Goal: Task Accomplishment & Management: Manage account settings

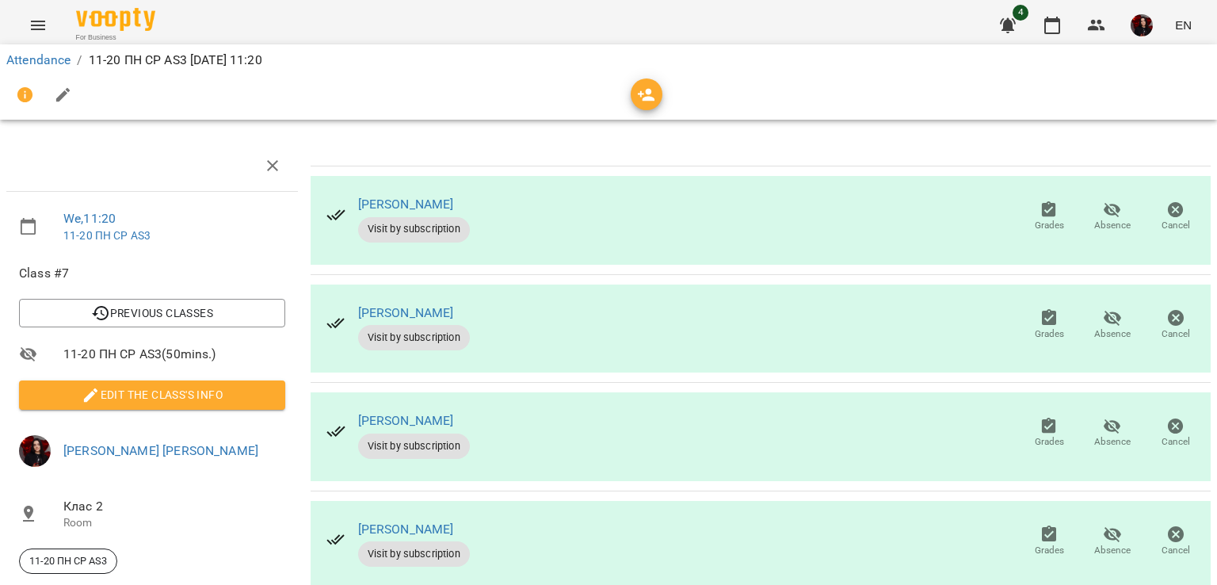
scroll to position [146, 0]
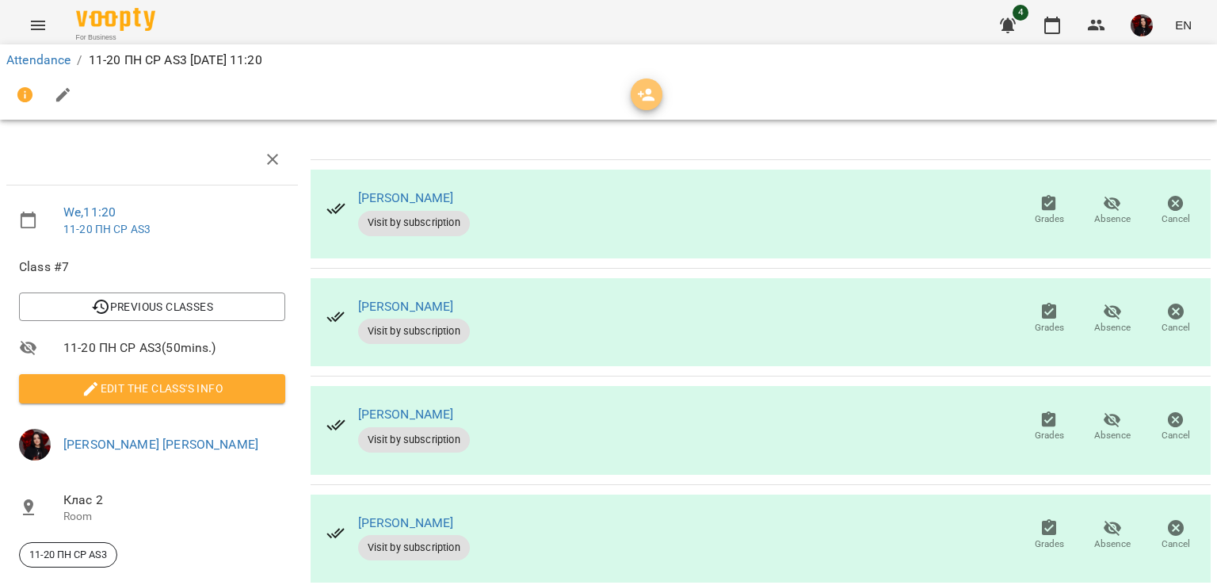
click at [642, 90] on icon "button" at bounding box center [646, 95] width 19 height 19
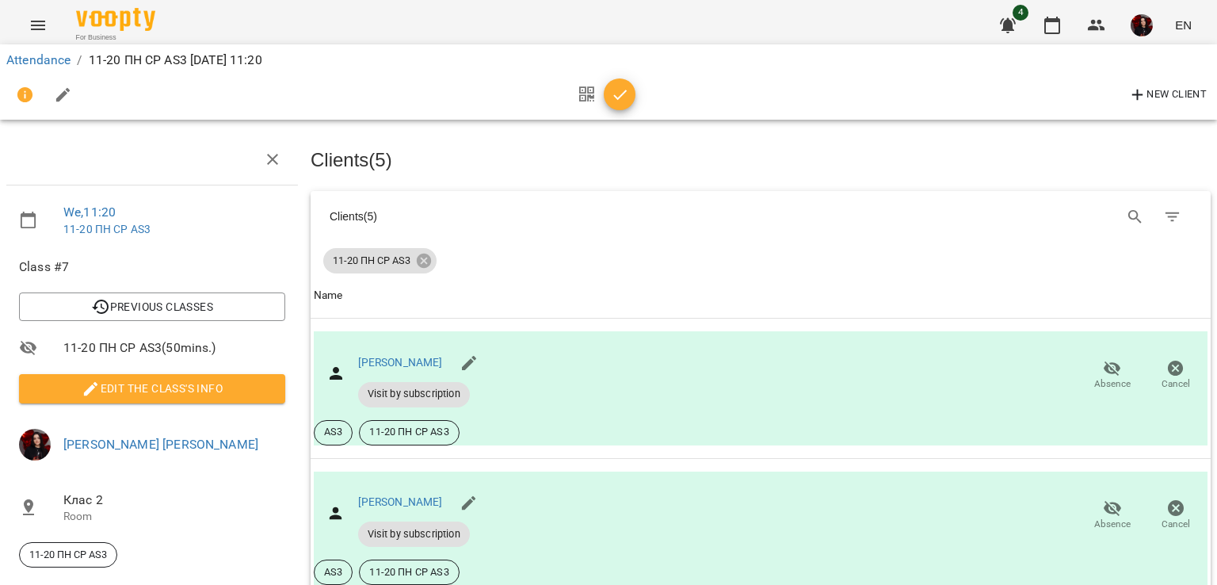
click at [642, 90] on div "New Client" at bounding box center [608, 95] width 1205 height 38
click at [637, 90] on div "New Client" at bounding box center [608, 95] width 1205 height 38
click at [630, 86] on span "button" at bounding box center [620, 95] width 32 height 19
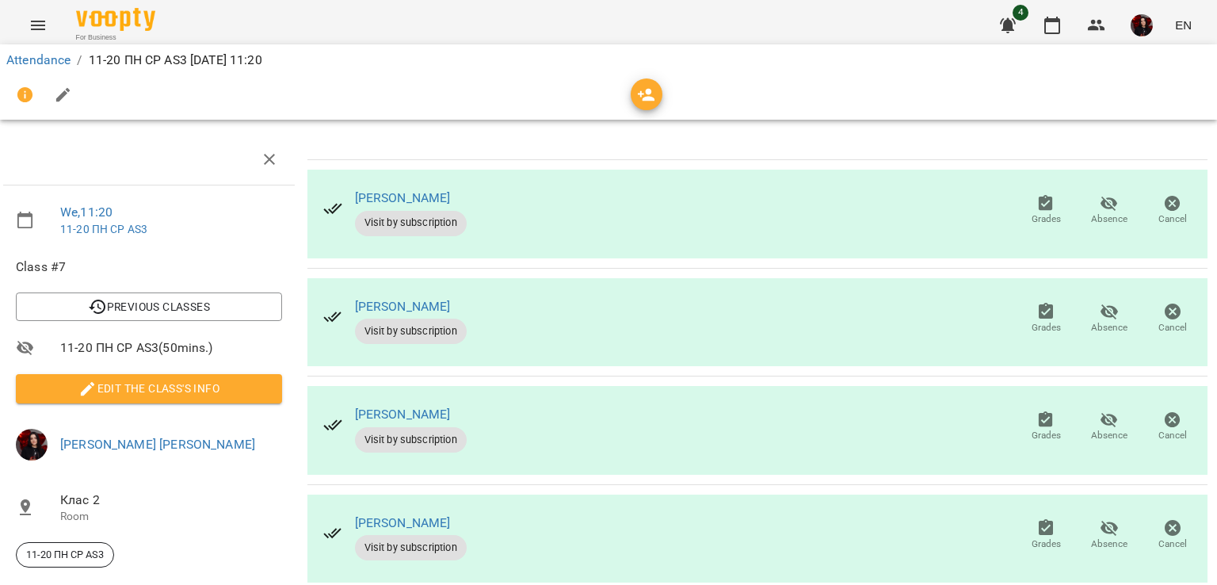
scroll to position [0, 3]
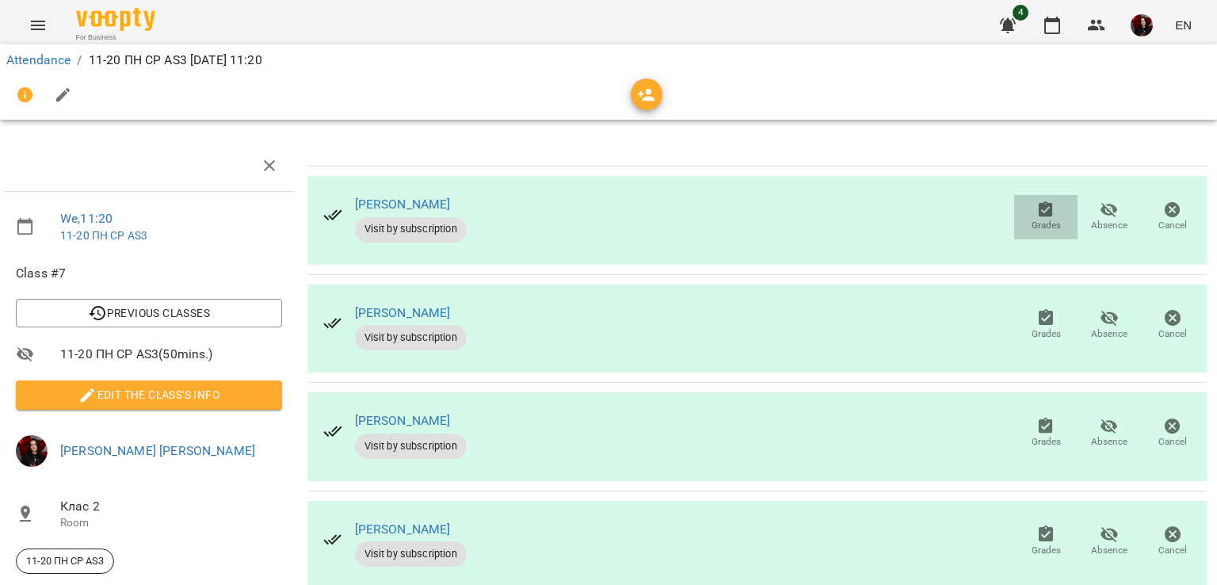
click at [1043, 208] on icon "button" at bounding box center [1046, 210] width 19 height 19
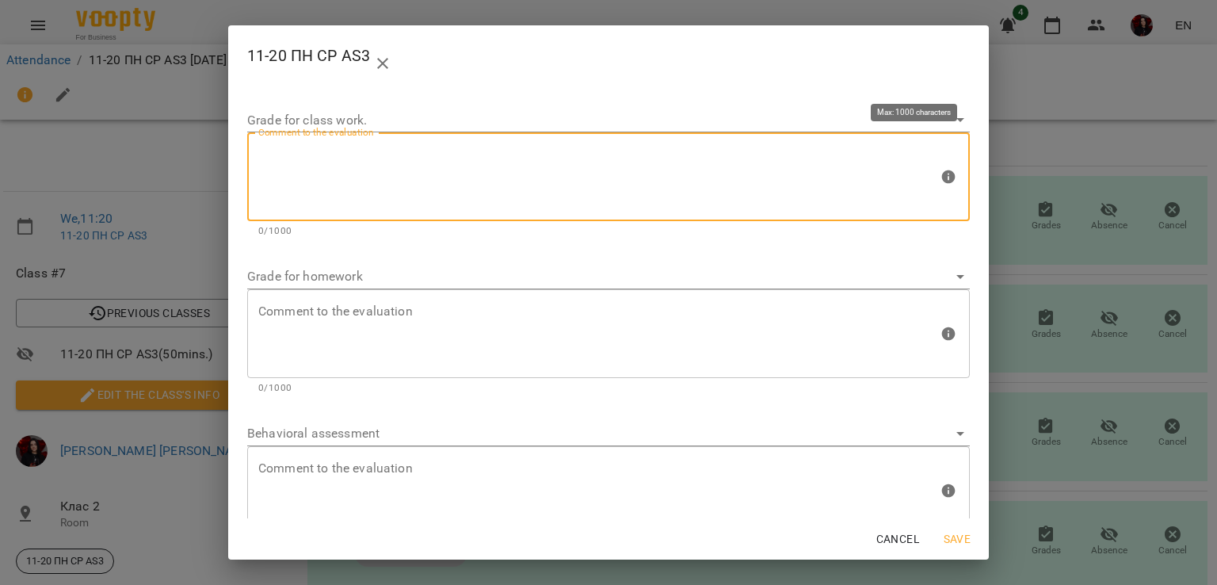
click at [488, 180] on textarea at bounding box center [598, 176] width 680 height 59
type textarea "*"
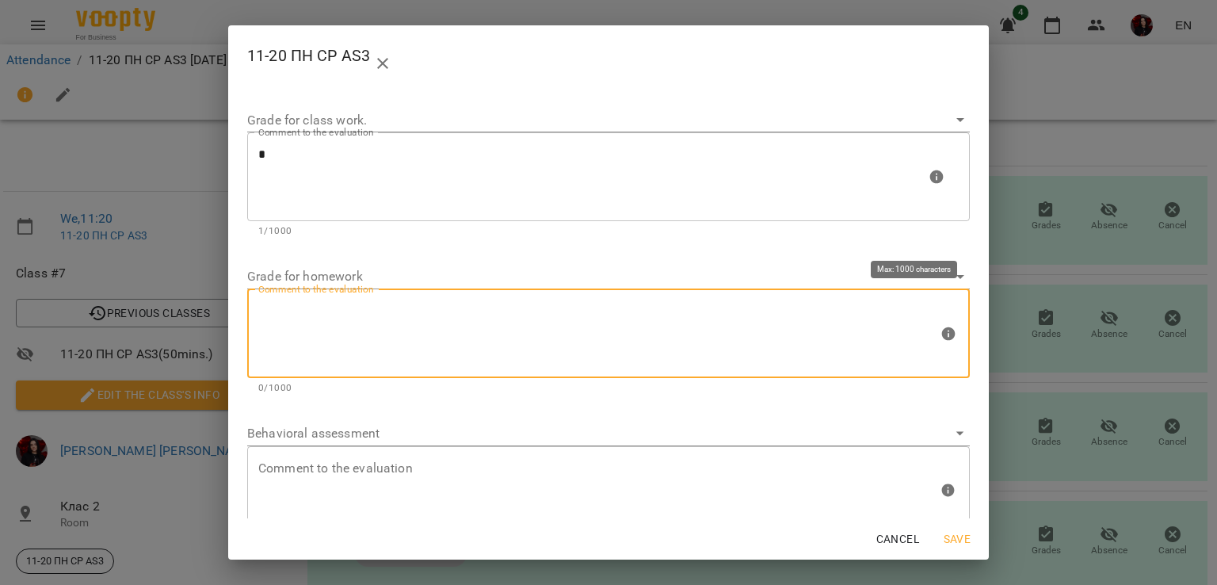
click at [478, 315] on textarea at bounding box center [598, 333] width 680 height 59
type textarea "*"
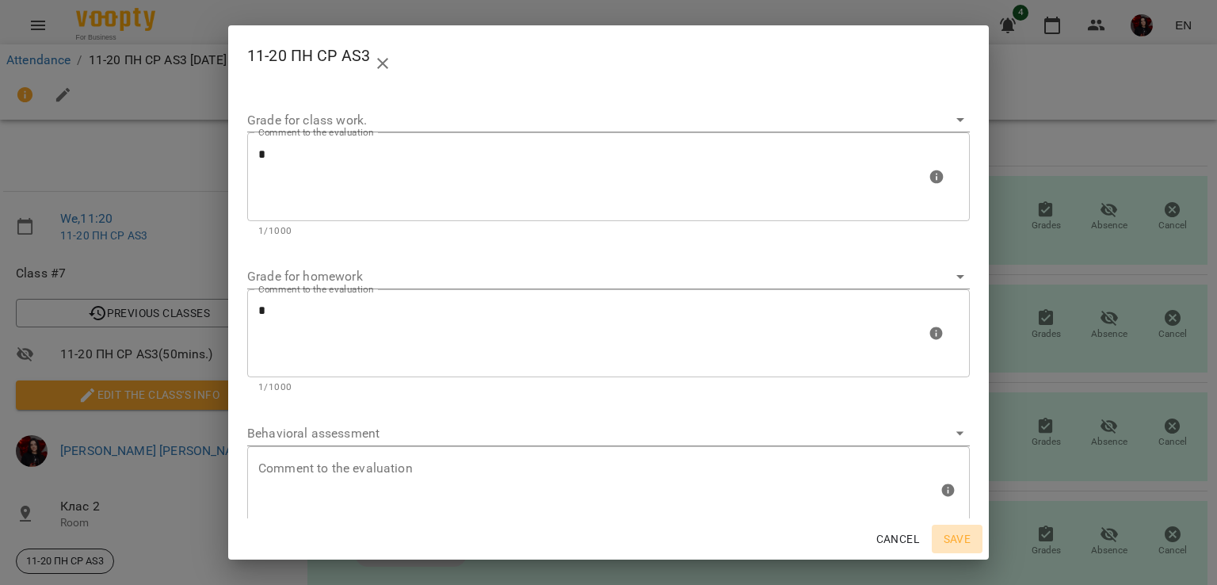
click at [950, 548] on span "Save" at bounding box center [957, 538] width 38 height 19
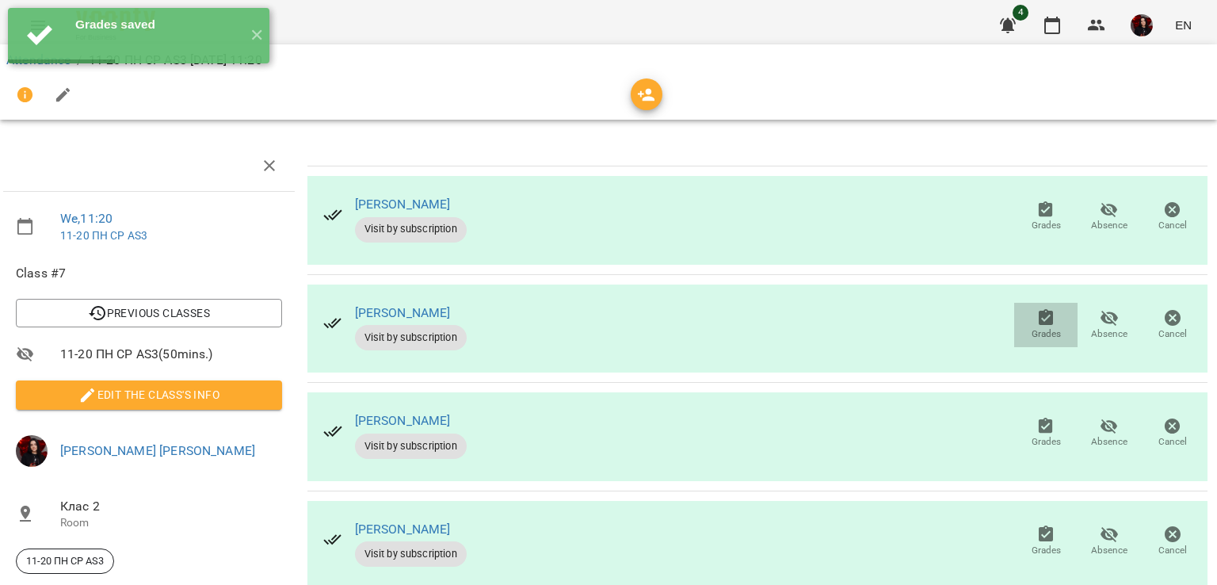
click at [1037, 334] on span "Grades" at bounding box center [1046, 333] width 29 height 13
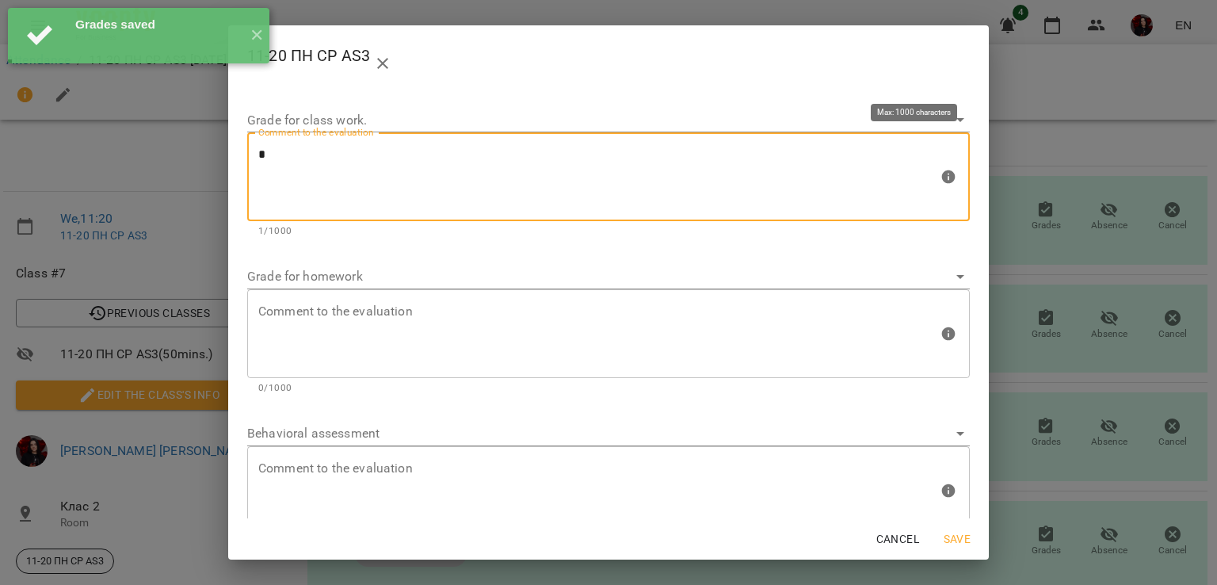
click at [472, 166] on textarea "*" at bounding box center [598, 176] width 680 height 59
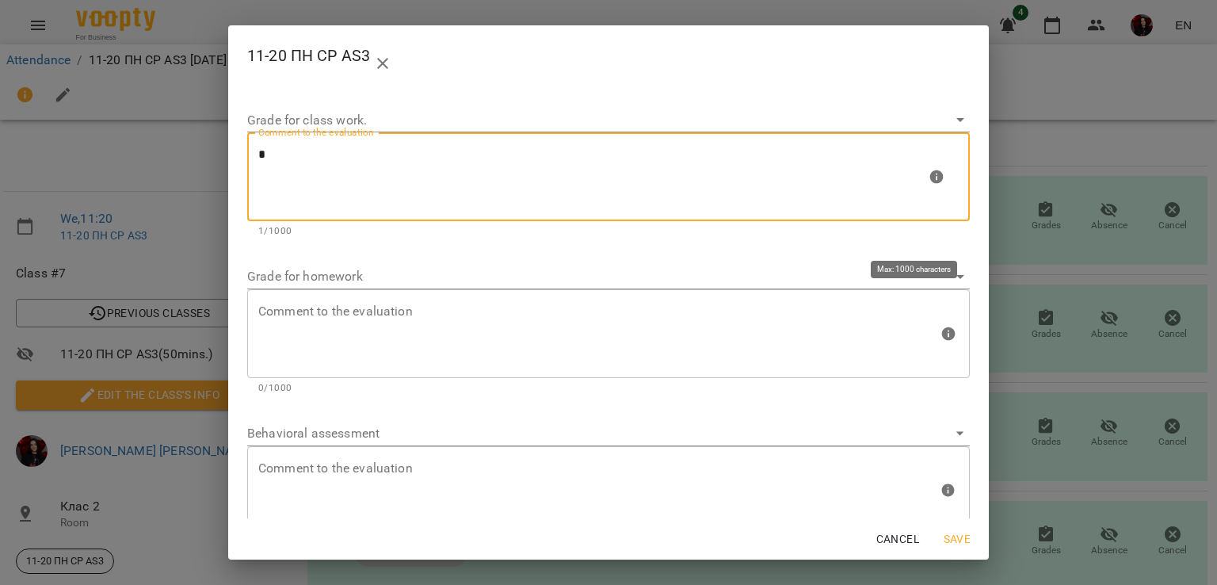
type textarea "*"
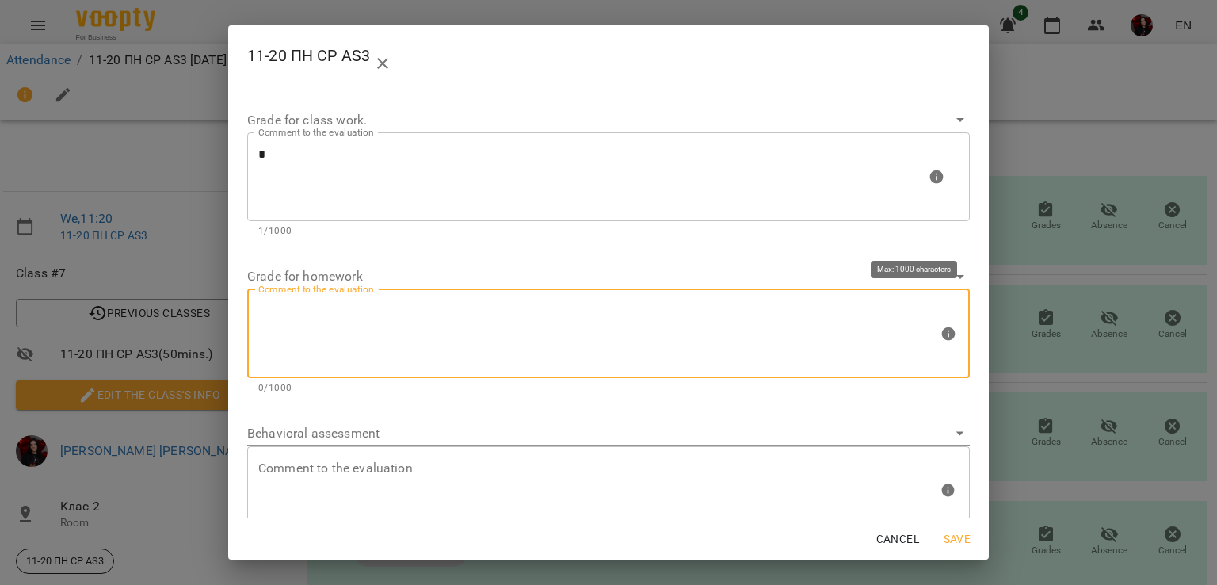
click at [422, 357] on textarea at bounding box center [598, 333] width 680 height 59
type textarea "*"
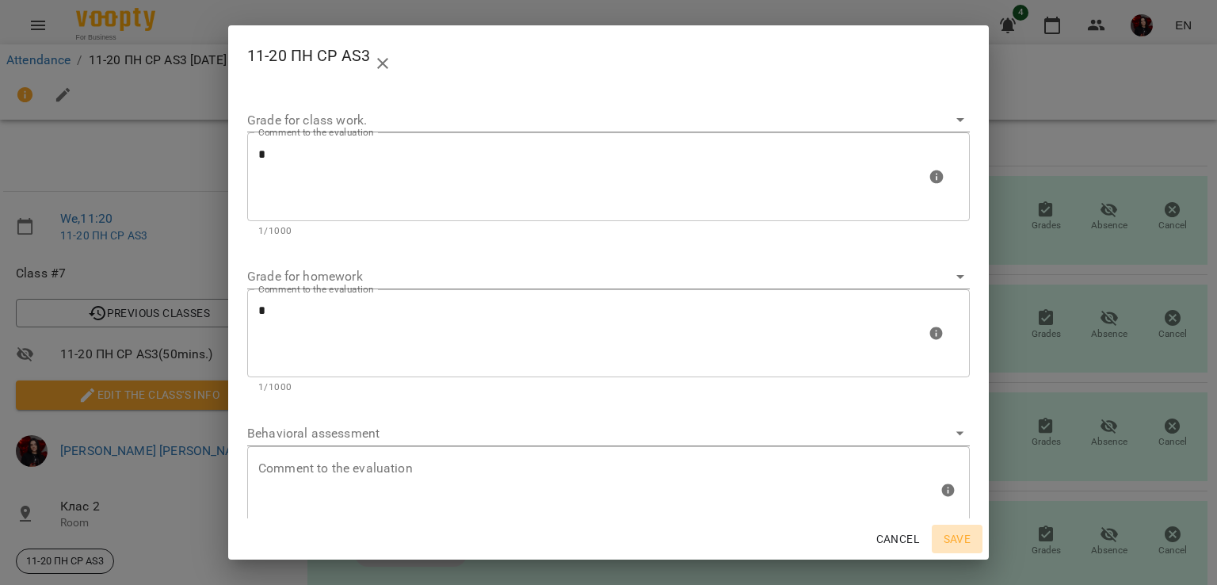
click at [948, 537] on span "Save" at bounding box center [957, 538] width 38 height 19
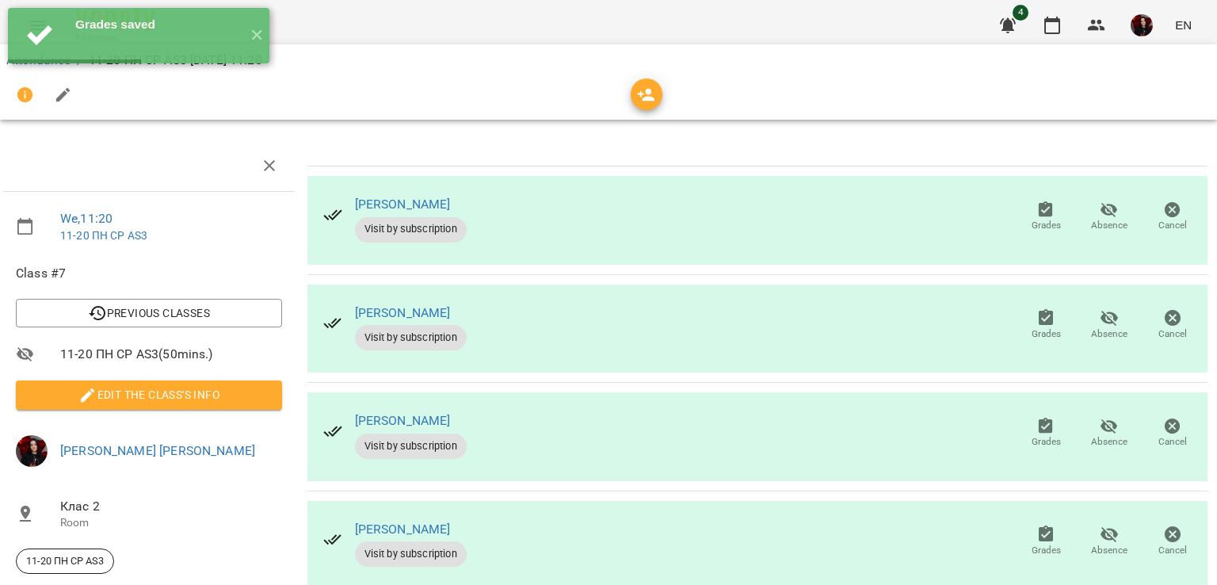
scroll to position [101, 3]
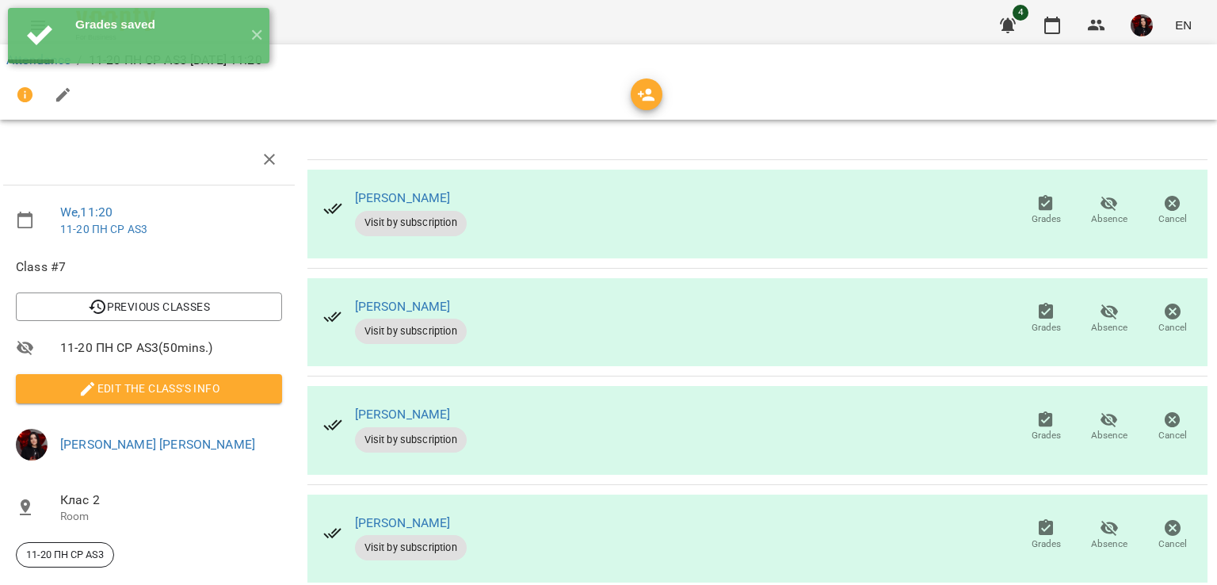
click at [1041, 411] on icon "button" at bounding box center [1046, 419] width 14 height 16
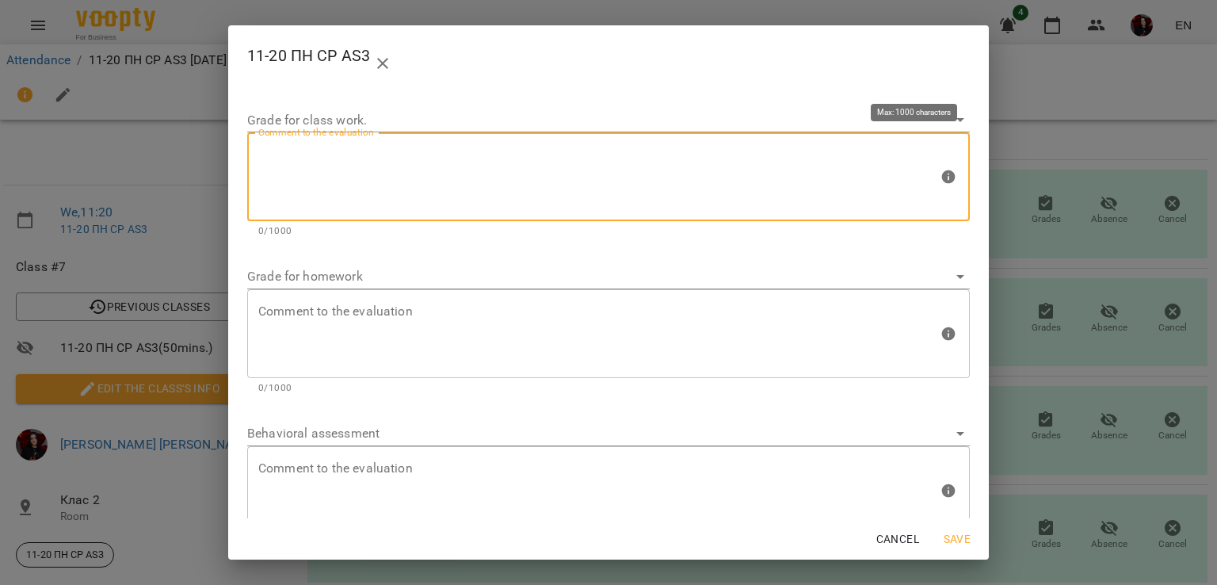
click at [564, 176] on textarea at bounding box center [598, 176] width 680 height 59
type textarea "*"
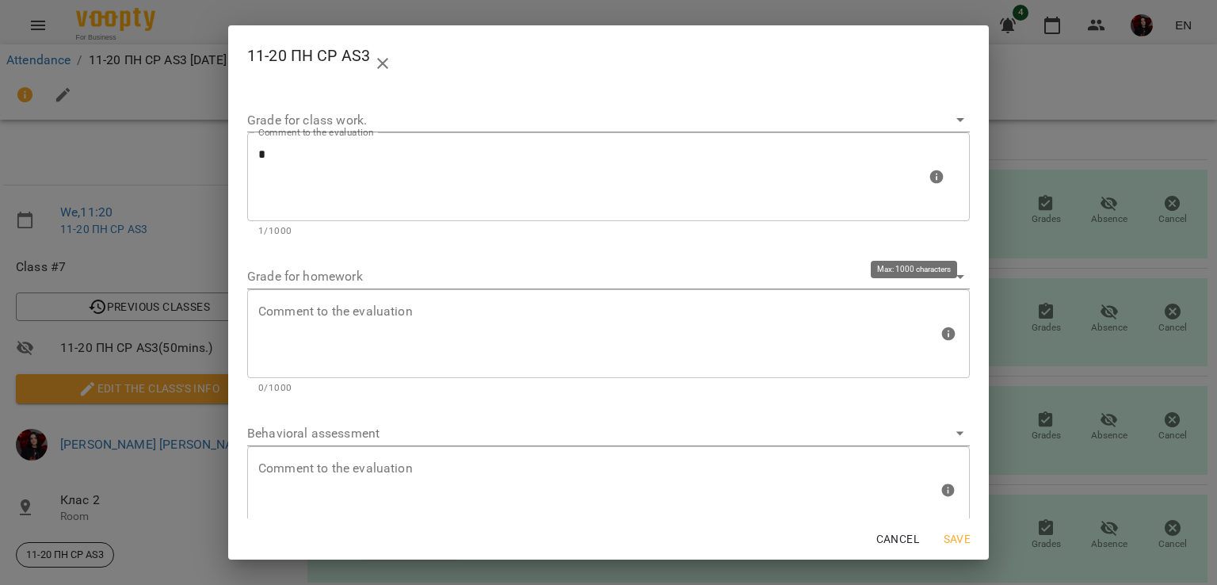
click at [500, 294] on div "Comment to the evaluation" at bounding box center [608, 333] width 723 height 89
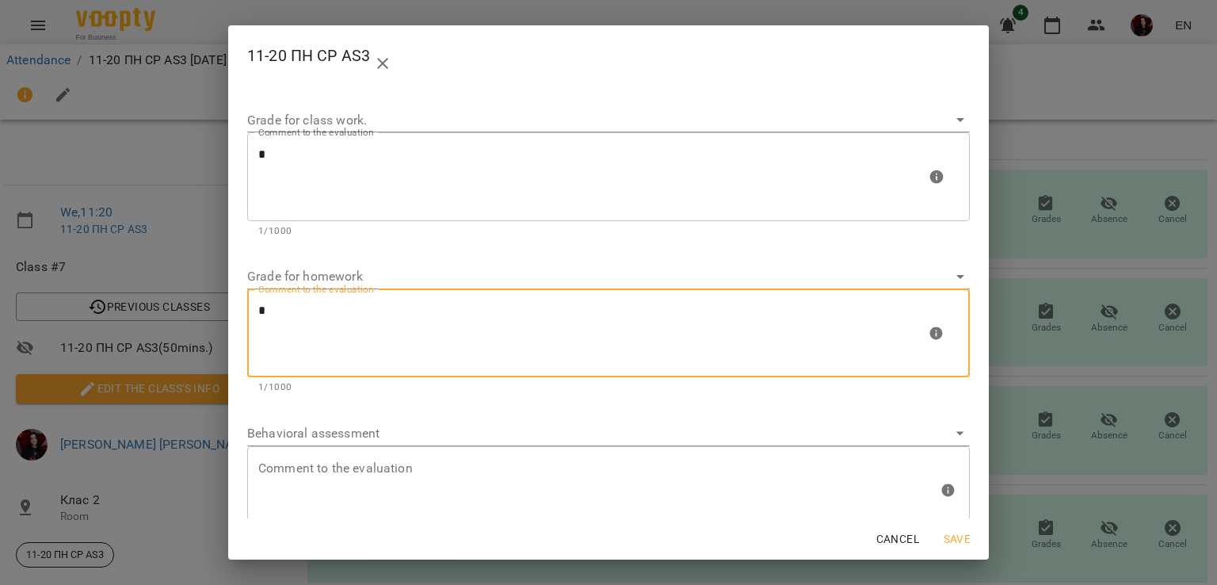
type textarea "*"
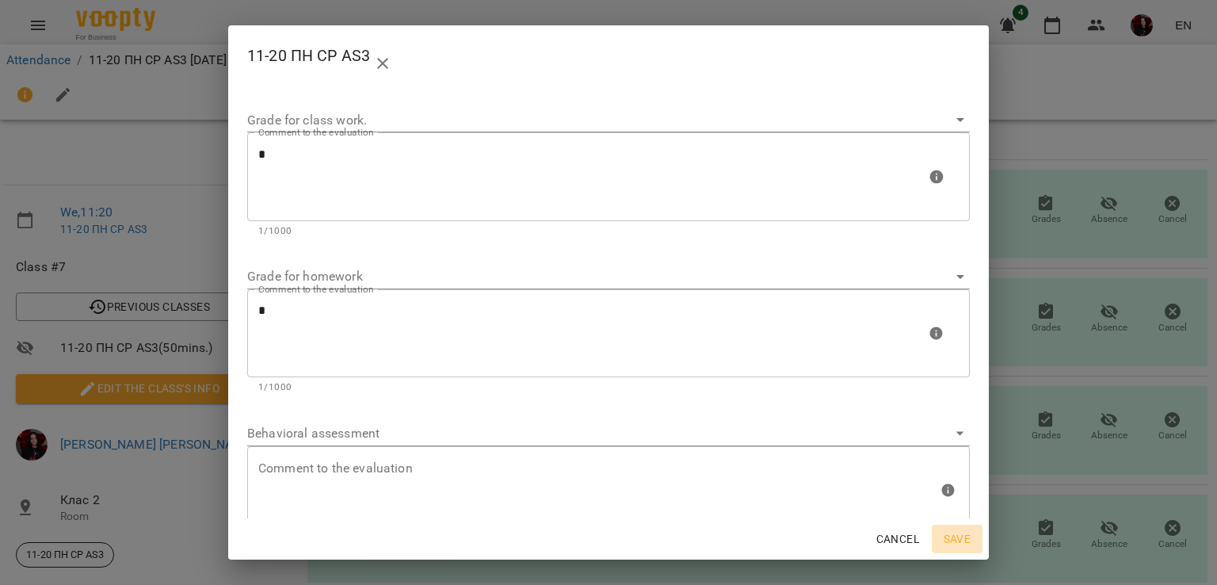
click at [961, 539] on span "Save" at bounding box center [957, 538] width 38 height 19
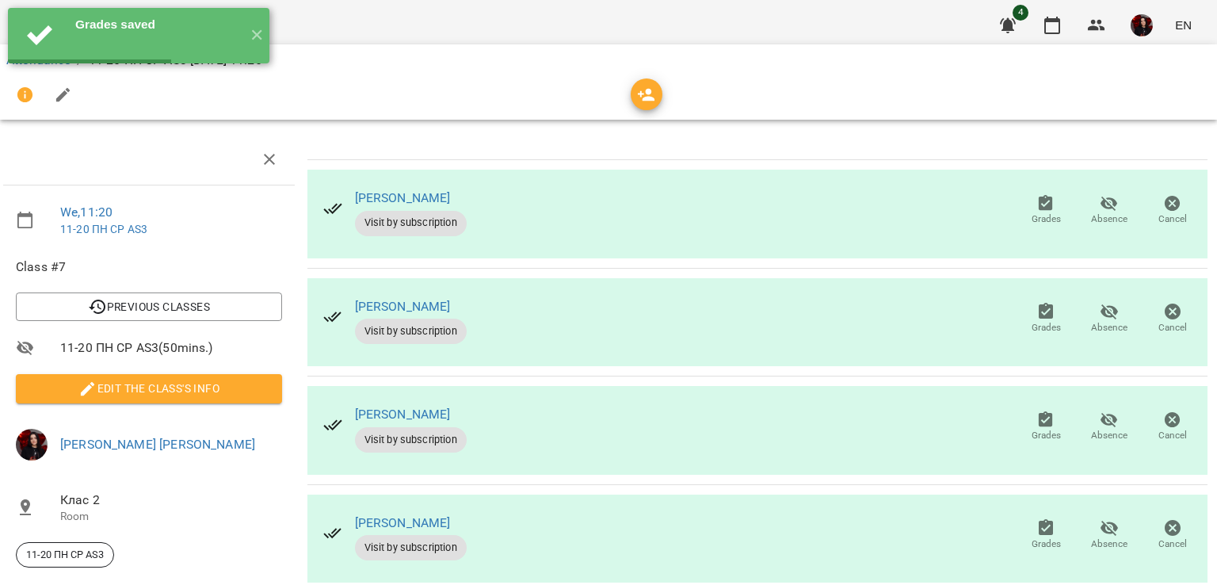
scroll to position [146, 3]
click at [1024, 518] on span "Grades" at bounding box center [1046, 534] width 44 height 32
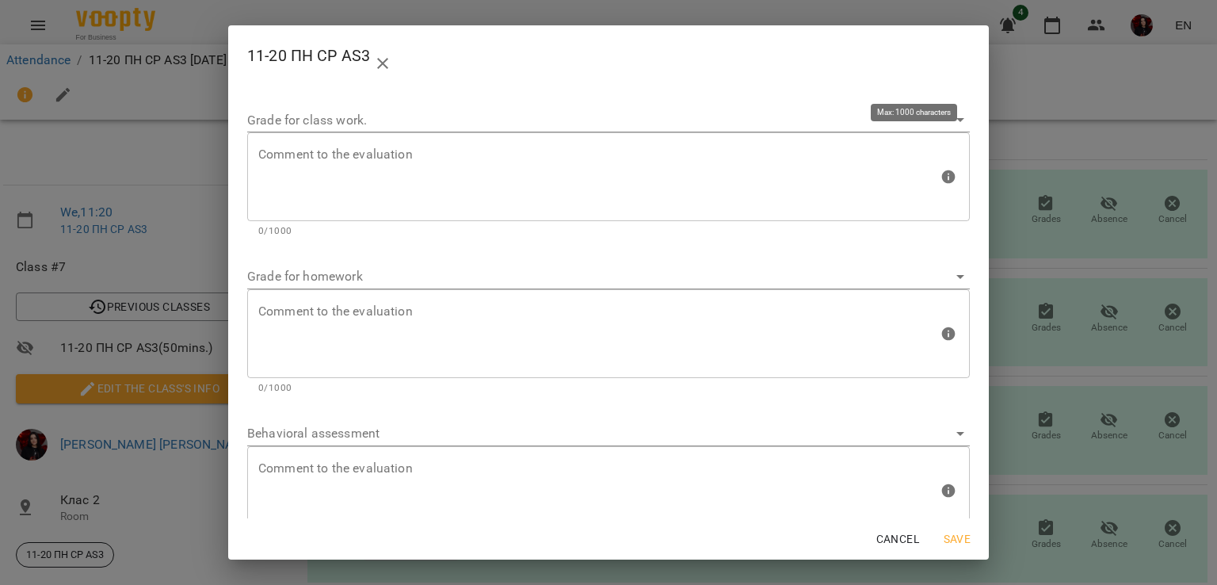
click at [577, 211] on div "Comment to the evaluation" at bounding box center [608, 176] width 723 height 89
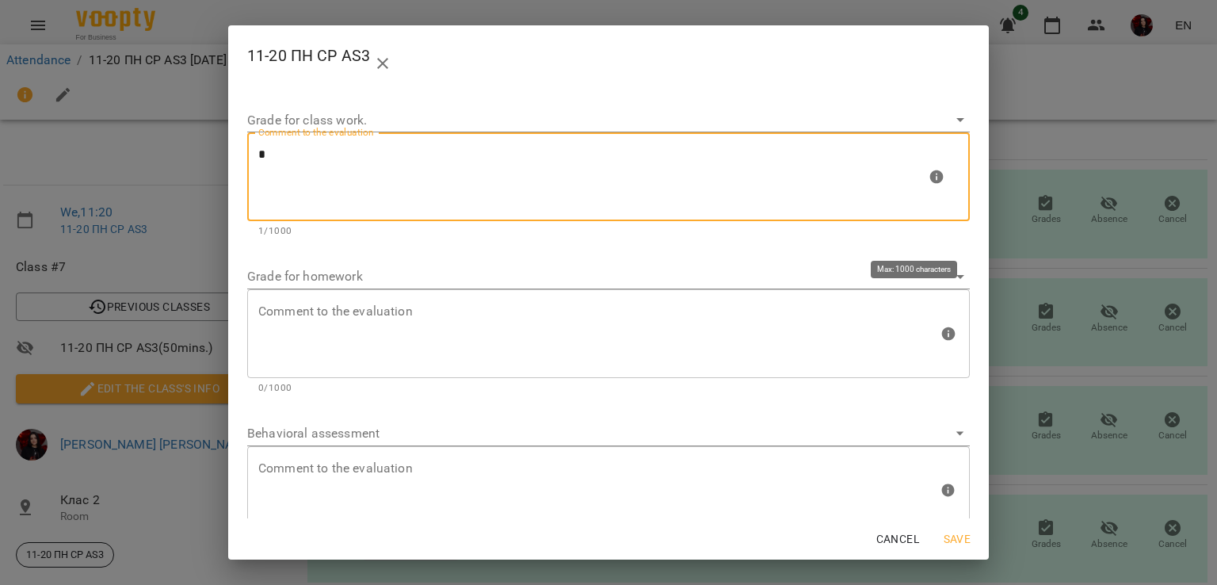
type textarea "*"
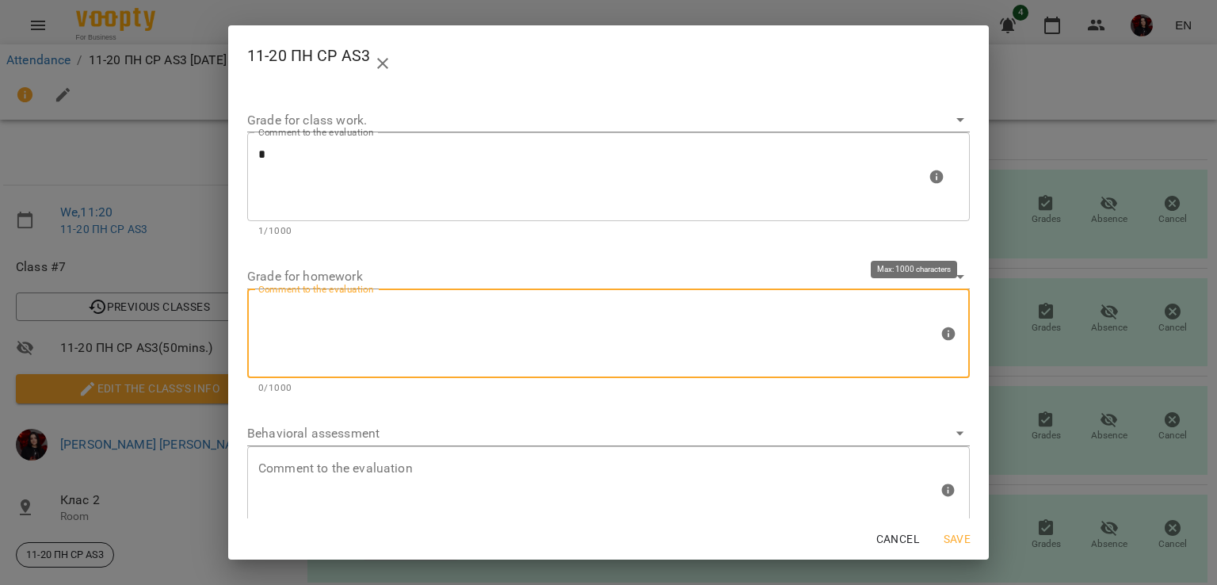
click at [487, 310] on textarea at bounding box center [598, 333] width 680 height 59
type textarea "*"
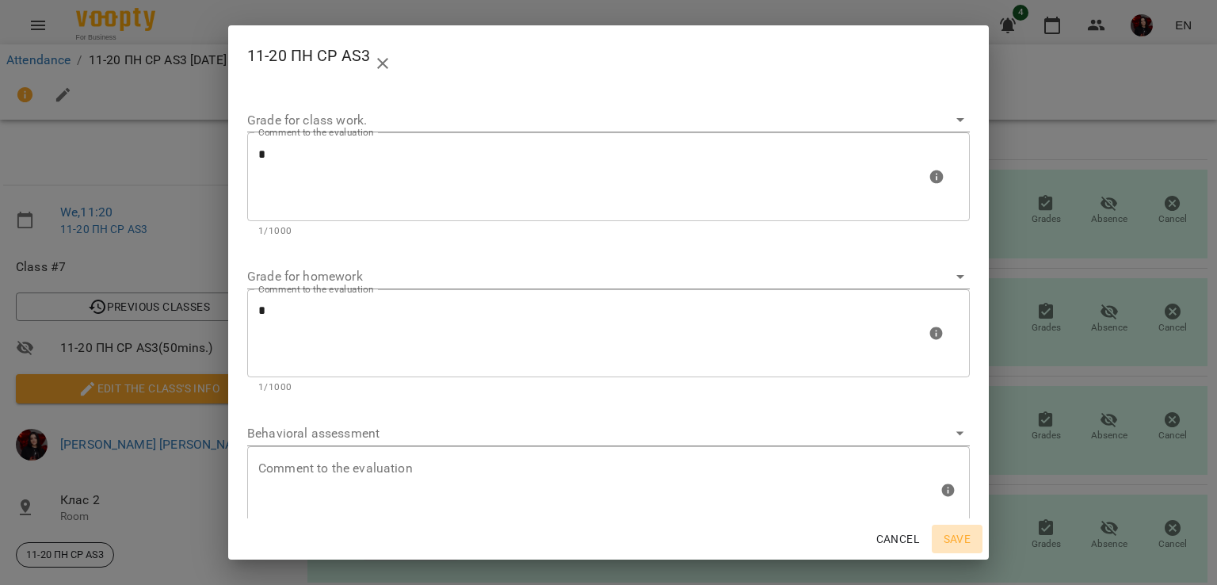
click at [957, 530] on span "Save" at bounding box center [957, 538] width 38 height 19
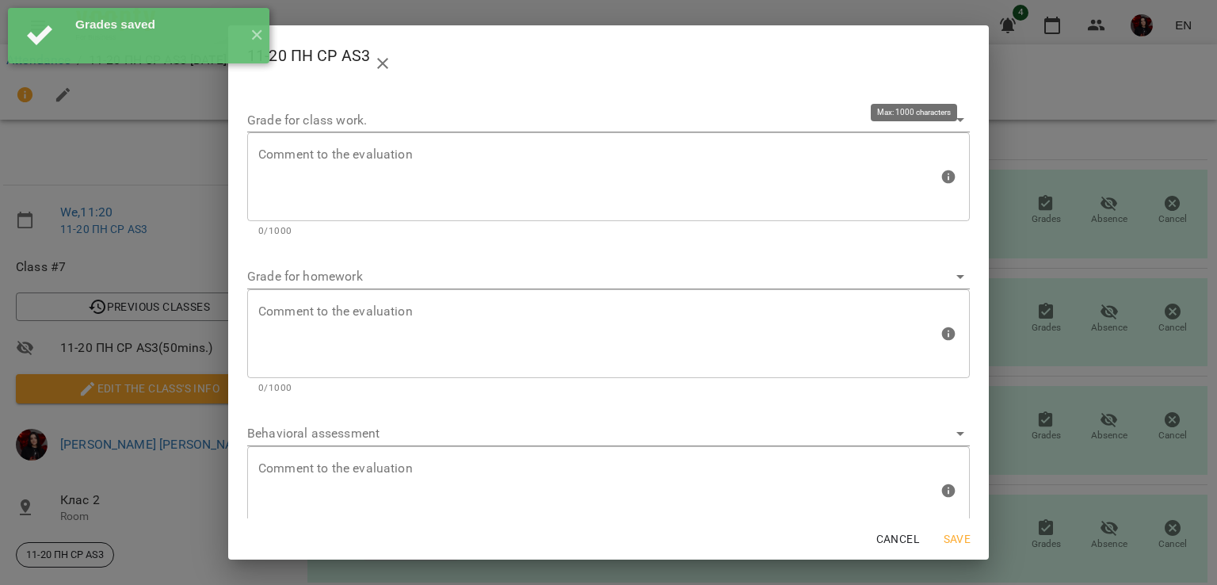
click at [509, 213] on div "Comment to the evaluation" at bounding box center [608, 176] width 723 height 89
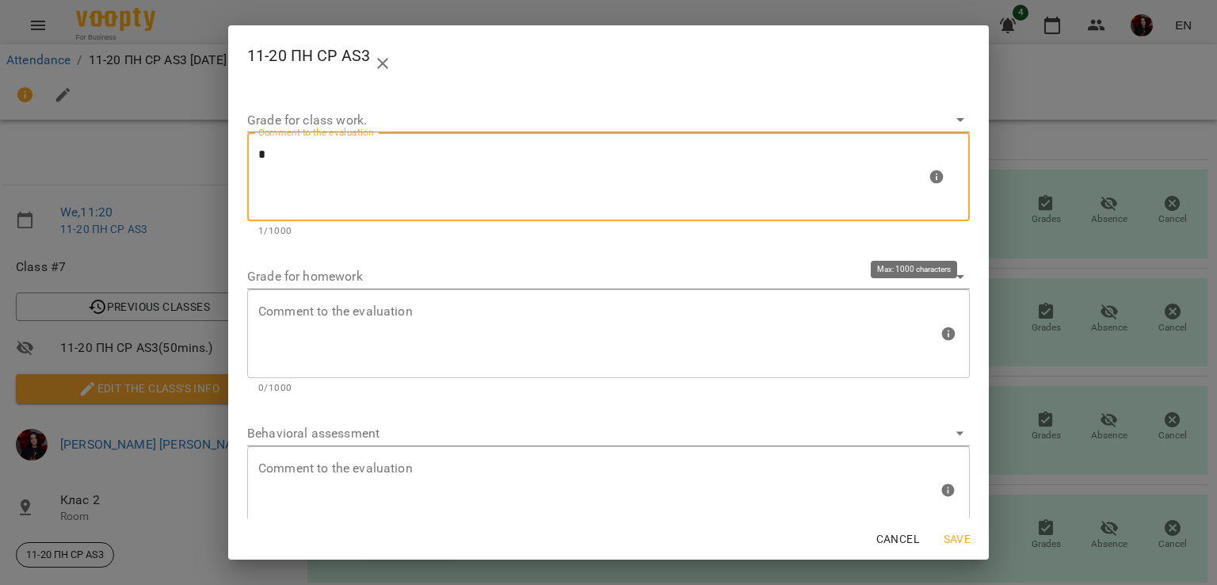
type textarea "*"
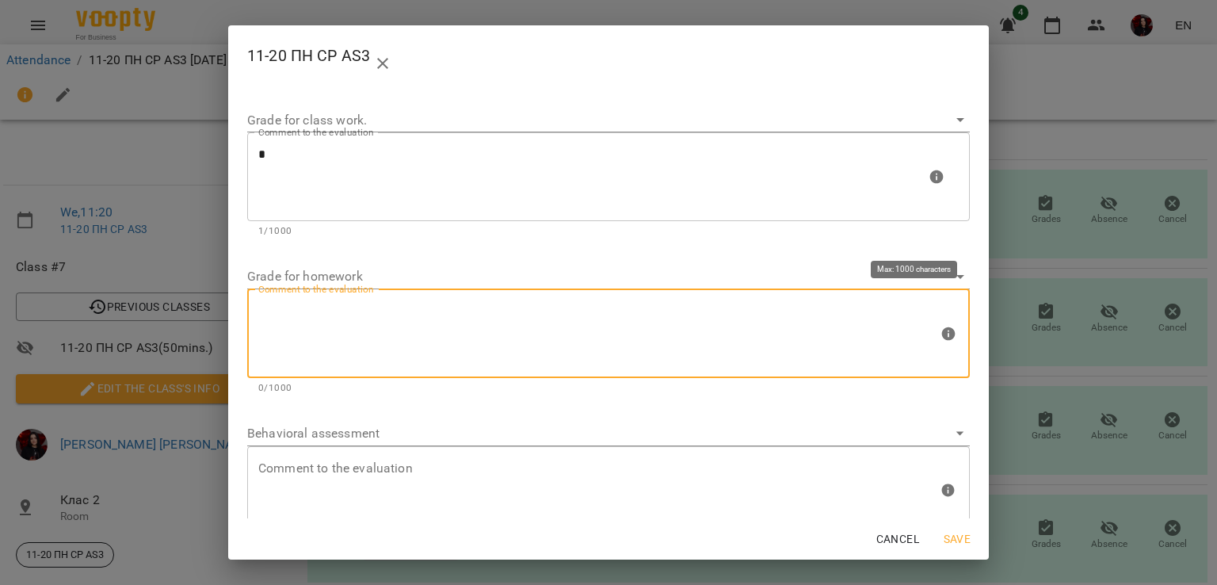
click at [449, 330] on textarea at bounding box center [598, 333] width 680 height 59
type textarea "*"
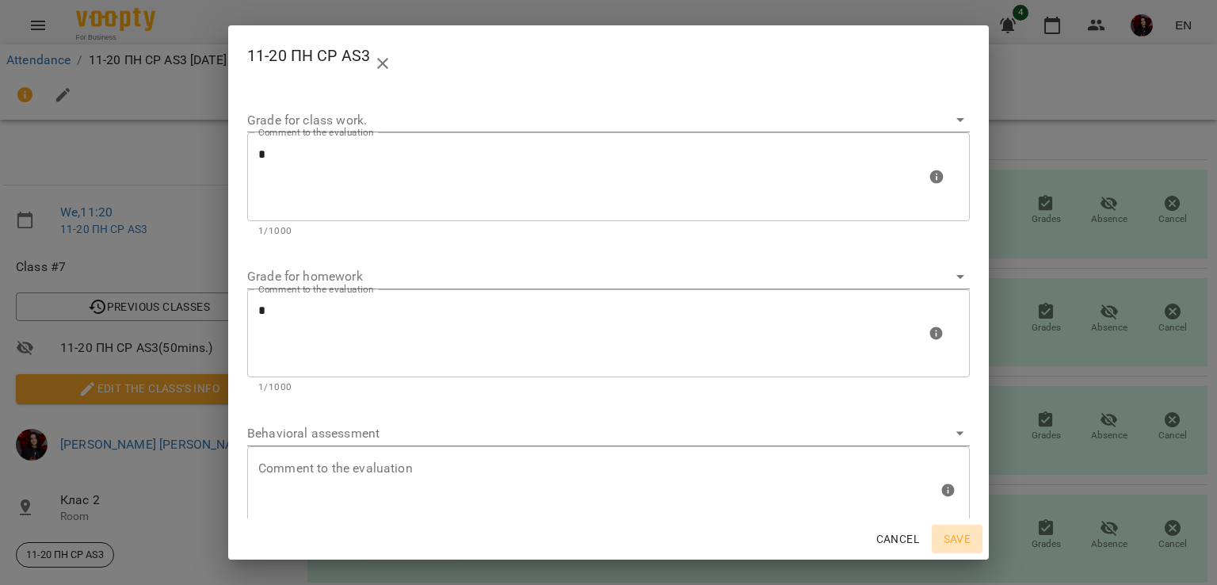
click at [963, 546] on span "Save" at bounding box center [957, 538] width 38 height 19
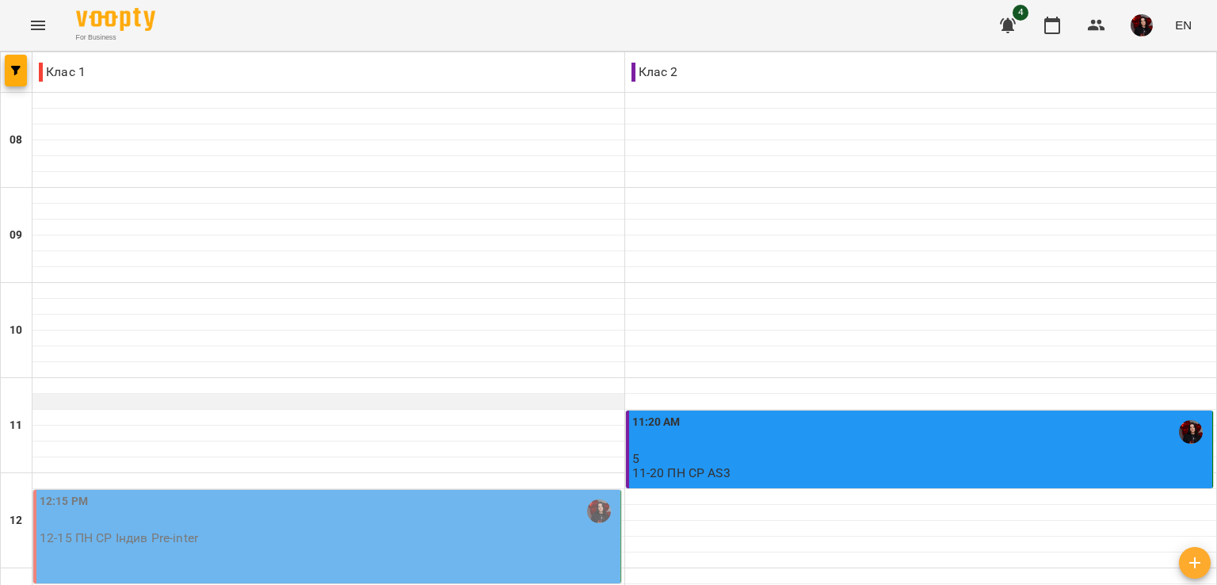
scroll to position [316, 0]
click at [390, 490] on div "12:15 PM 12-15 ПН СР Індив Pre-inter" at bounding box center [327, 537] width 588 height 94
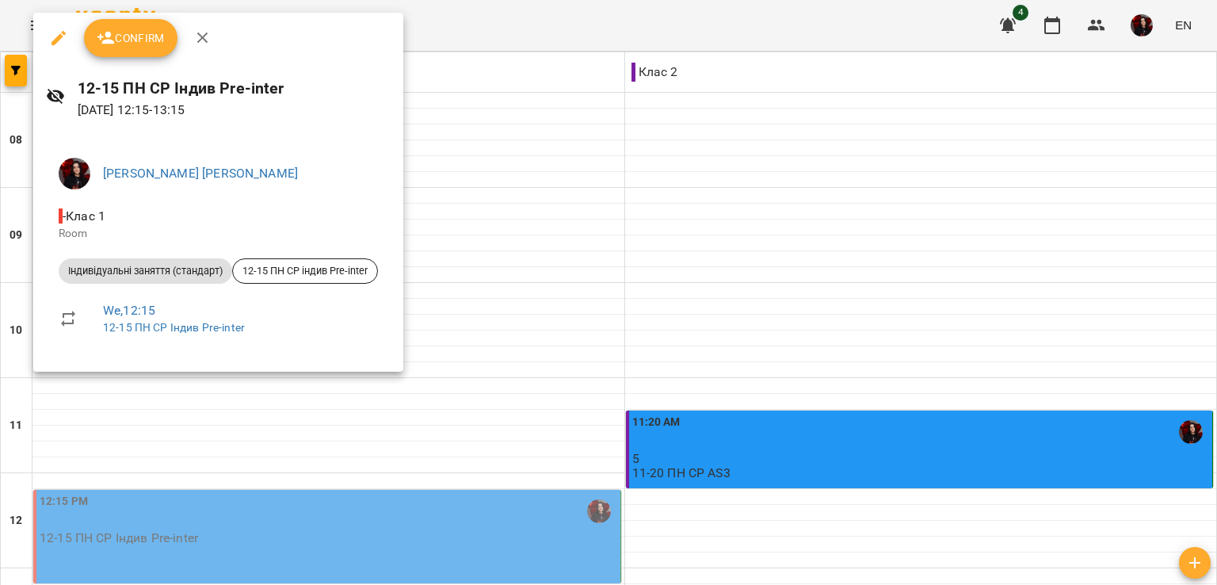
drag, startPoint x: 174, startPoint y: 52, endPoint x: 140, endPoint y: 44, distance: 34.8
click at [140, 44] on div "Confirm" at bounding box center [218, 38] width 370 height 51
click at [140, 44] on span "Confirm" at bounding box center [131, 38] width 68 height 19
